Goal: Task Accomplishment & Management: Manage account settings

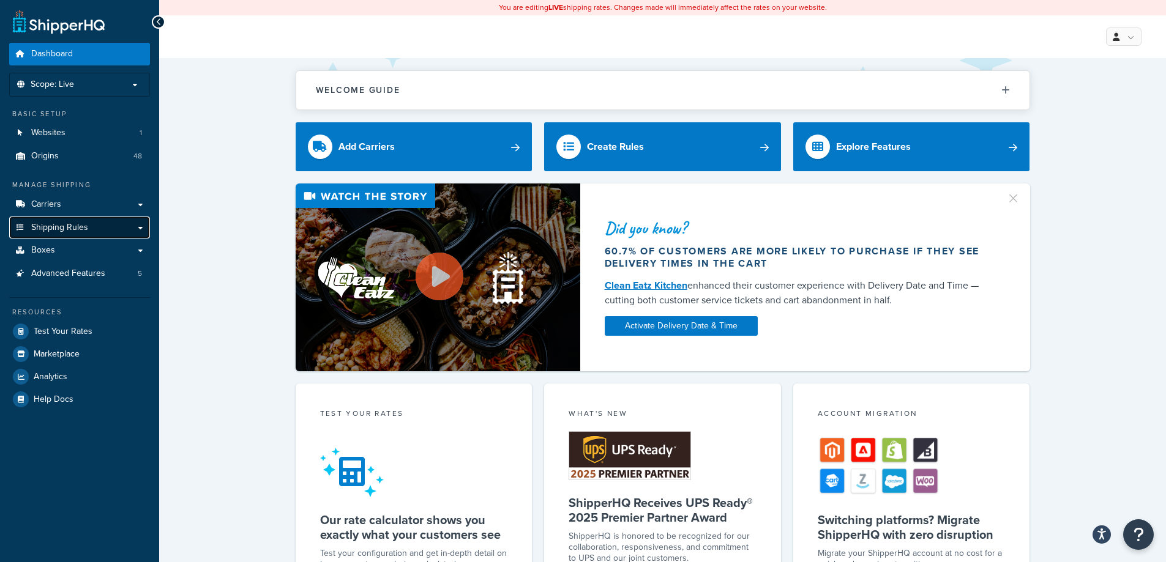
click at [59, 229] on span "Shipping Rules" at bounding box center [59, 228] width 57 height 10
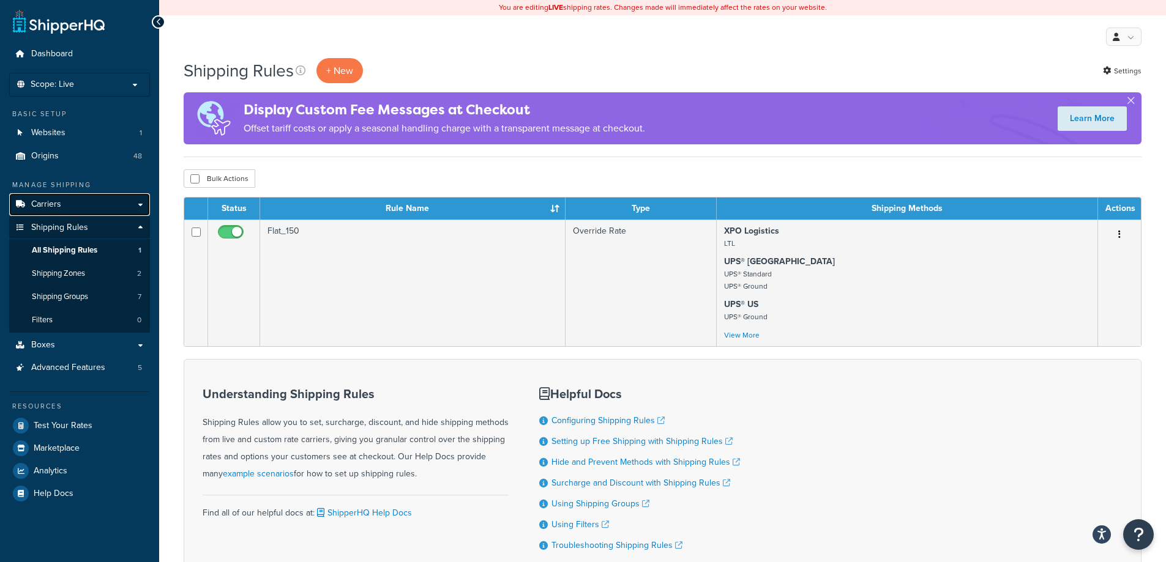
click at [62, 210] on link "Carriers" at bounding box center [79, 204] width 141 height 23
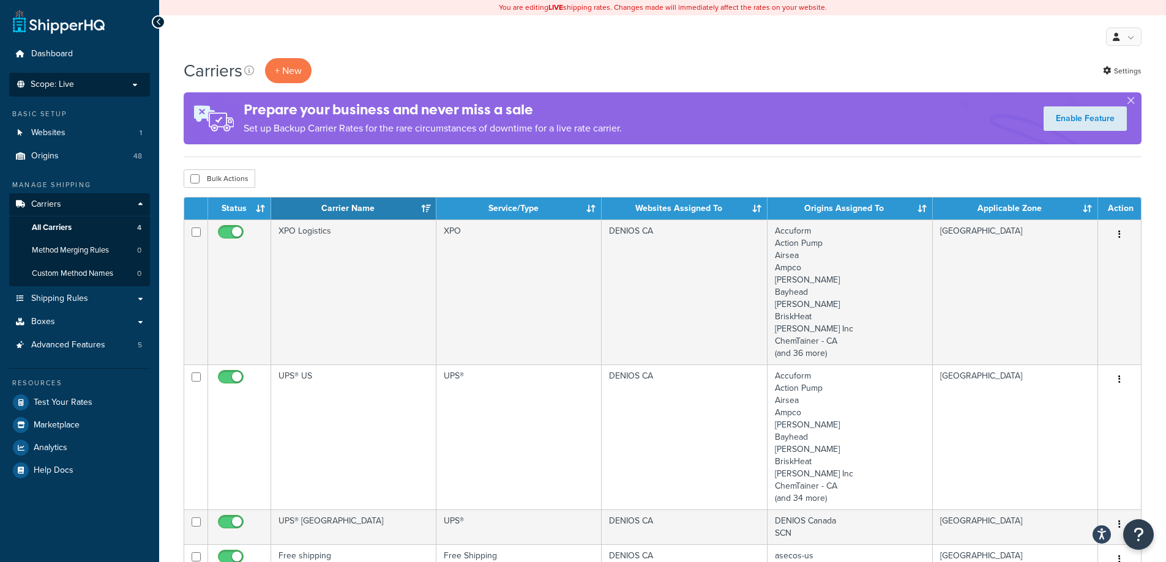
click at [90, 86] on p "Scope: Live" at bounding box center [80, 85] width 130 height 10
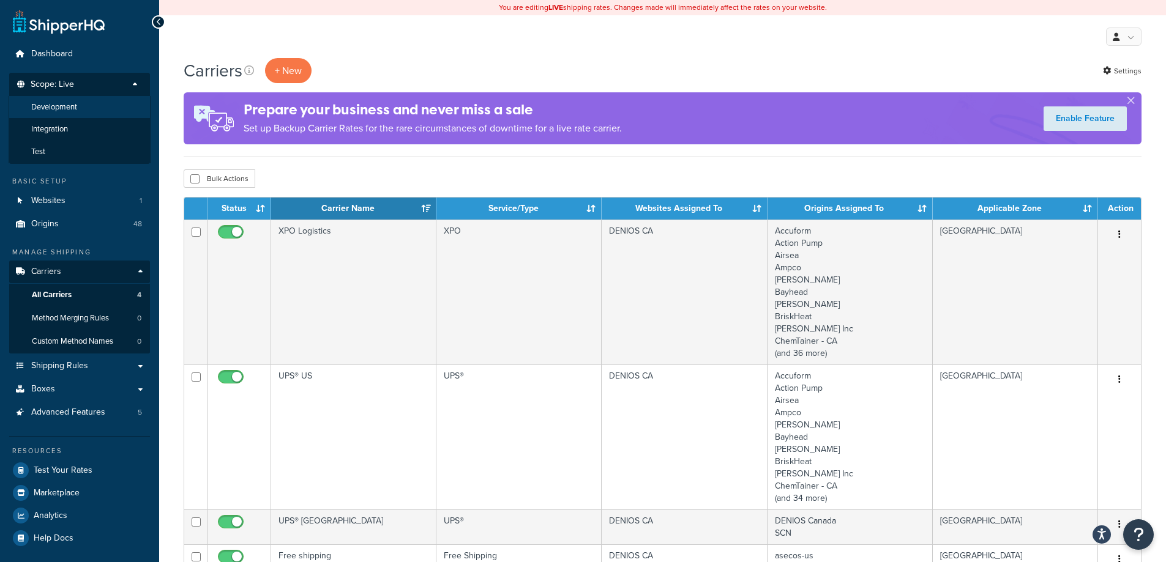
click at [91, 109] on li "Development" at bounding box center [80, 107] width 142 height 23
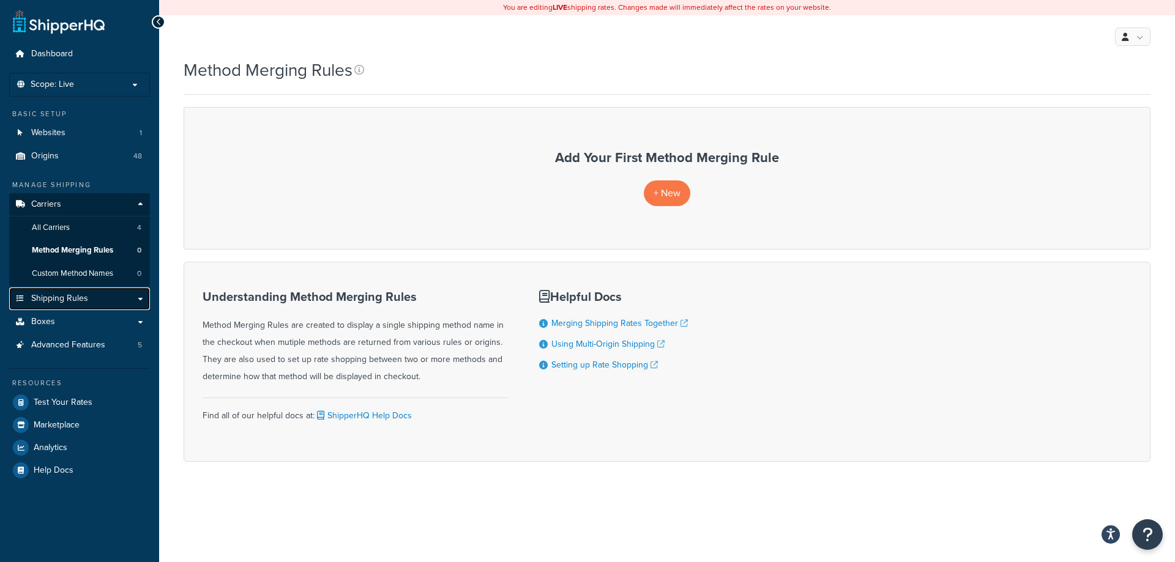
click at [67, 303] on span "Shipping Rules" at bounding box center [59, 299] width 57 height 10
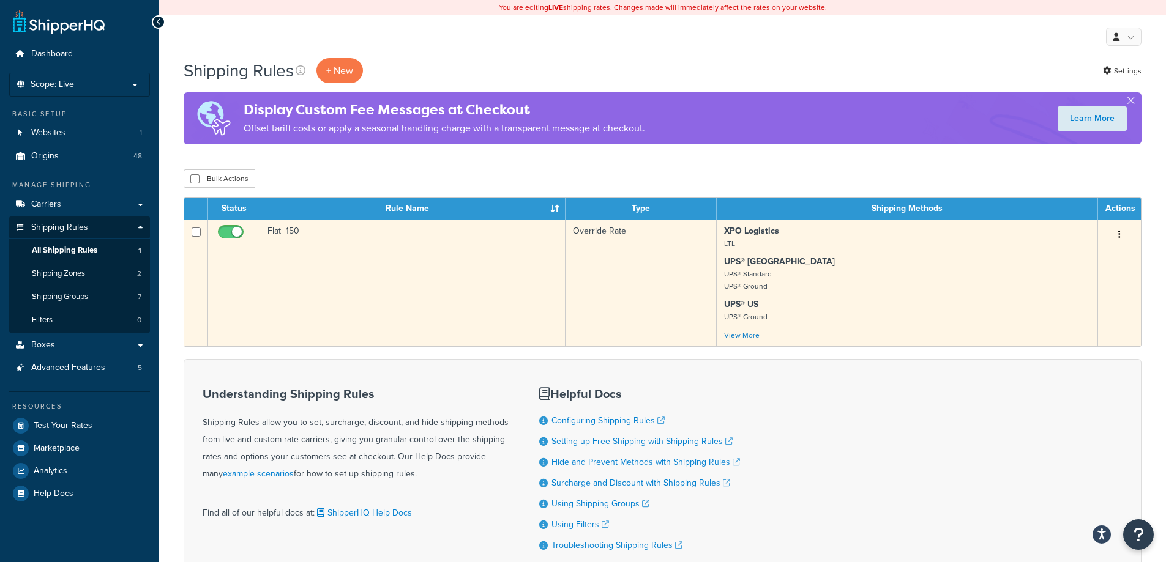
click at [442, 297] on td "Flat_150" at bounding box center [412, 283] width 305 height 127
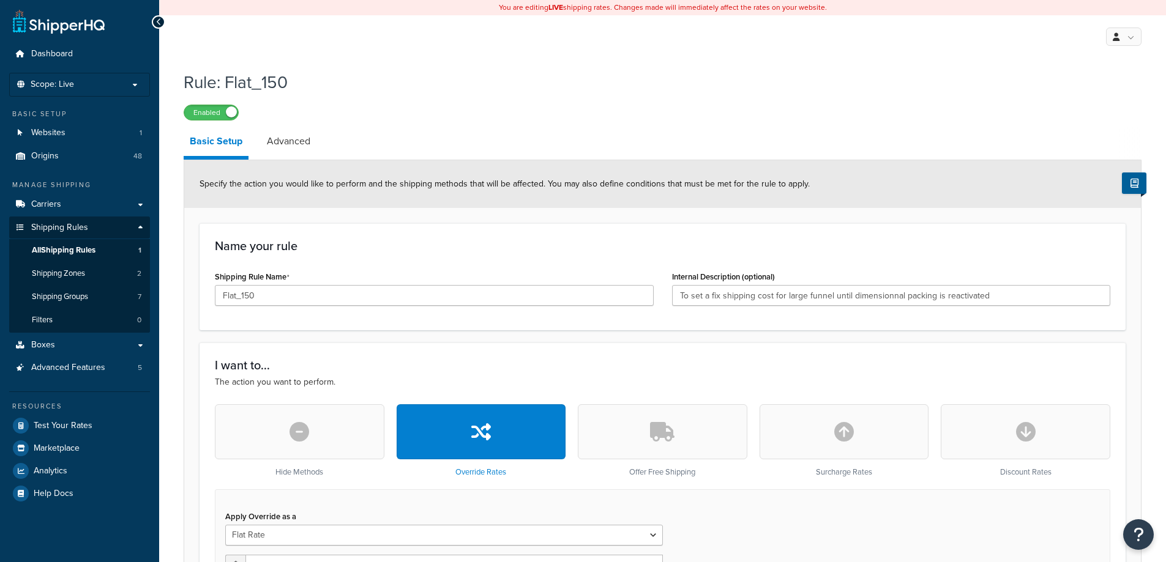
select select "ITEM"
click at [78, 248] on span "All Shipping Rules" at bounding box center [64, 250] width 64 height 10
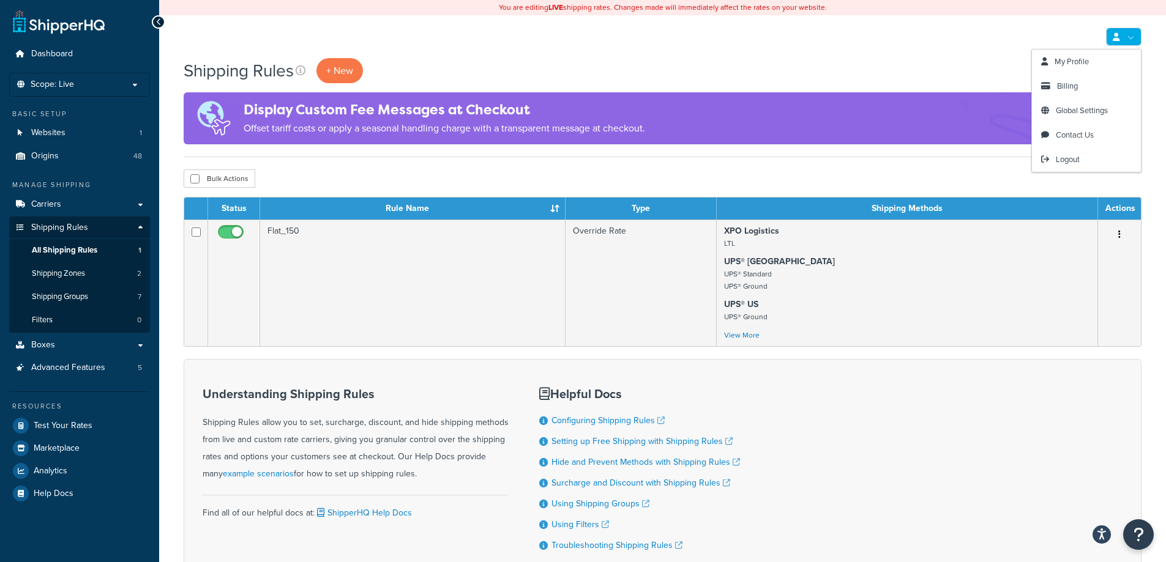
click at [1151, 33] on div "My Profile Billing Global Settings Contact Us Logout" at bounding box center [662, 36] width 1007 height 43
